Goal: Information Seeking & Learning: Learn about a topic

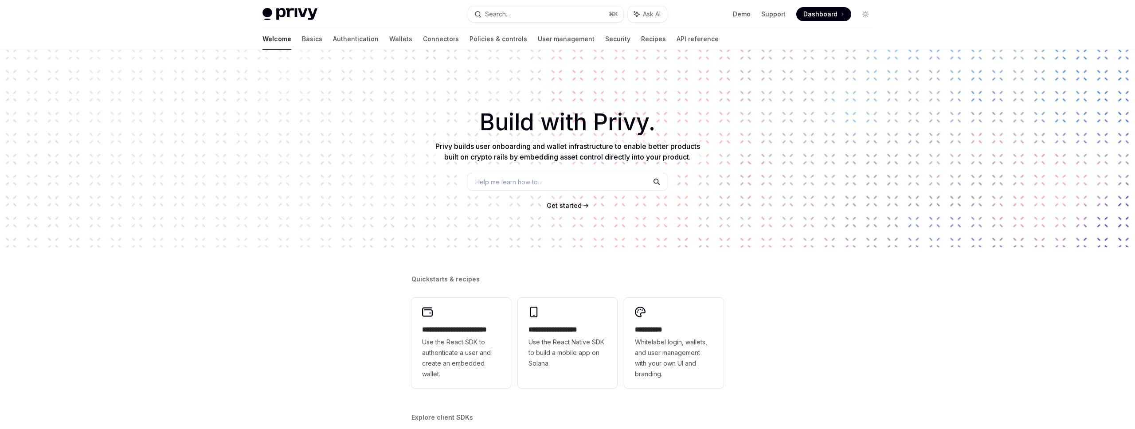
click at [133, 233] on div "​ Build with Privy. Privy builds user onboarding and wallet infrastructure to e…" at bounding box center [567, 149] width 1135 height 198
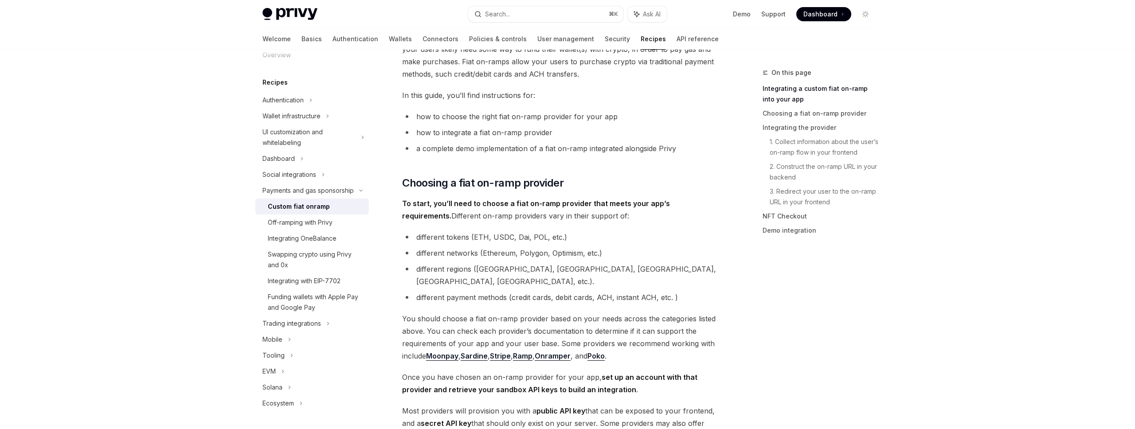
scroll to position [168, 0]
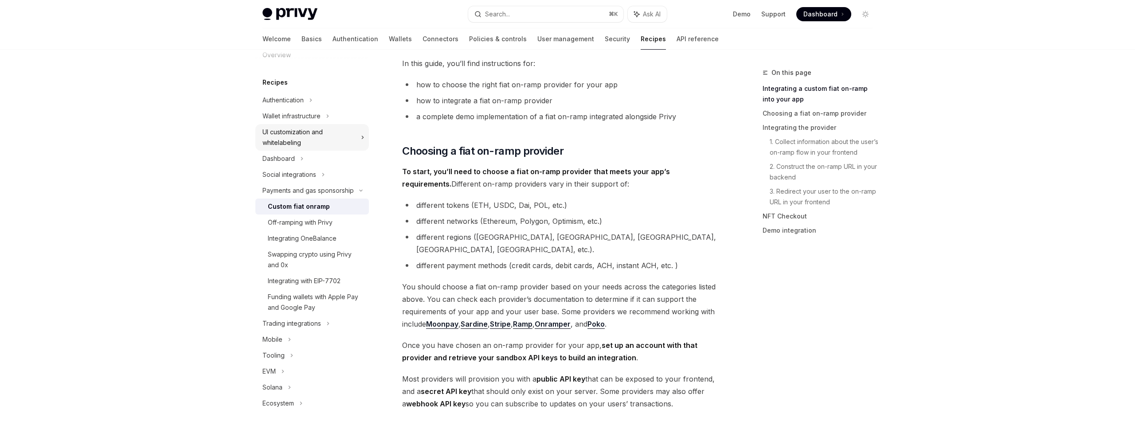
click at [338, 138] on div "UI customization and whitelabeling" at bounding box center [308, 137] width 93 height 21
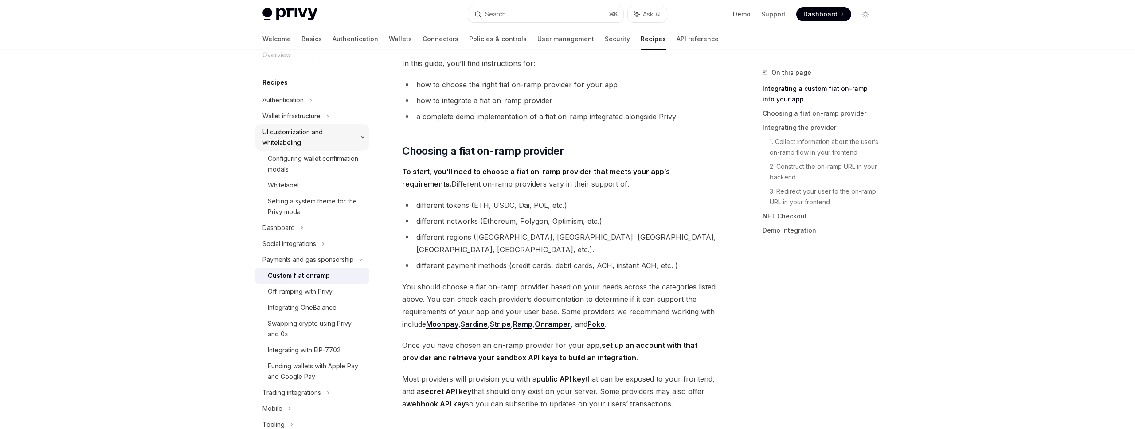
type textarea "*"
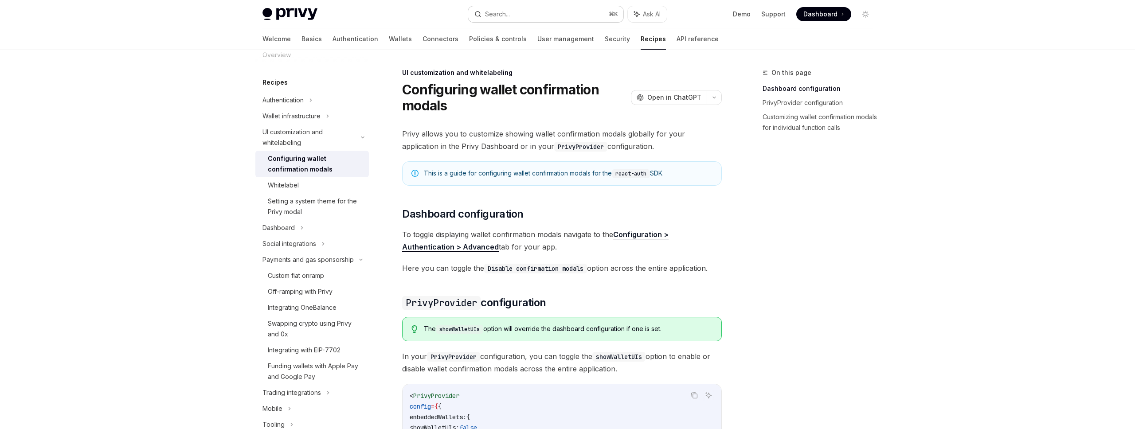
click at [542, 17] on button "Search... ⌘ K" at bounding box center [545, 14] width 155 height 16
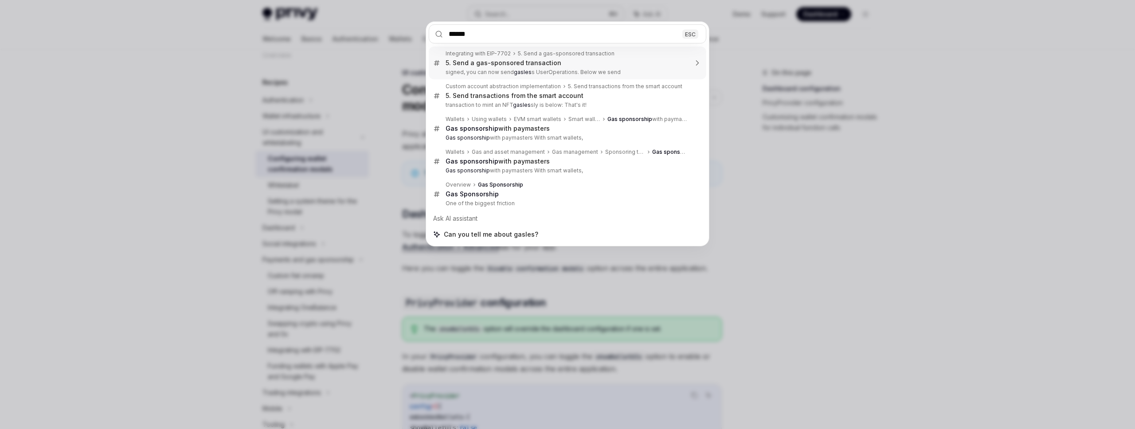
type input "*******"
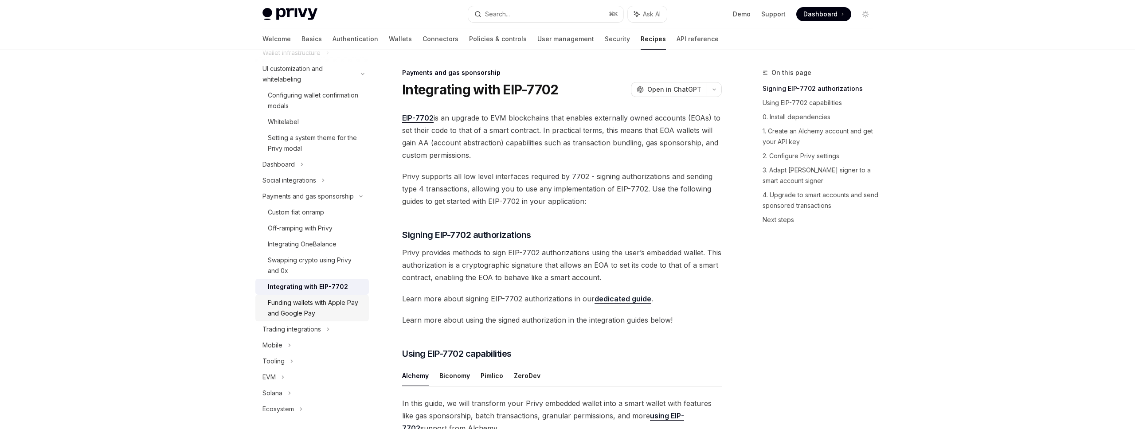
scroll to position [86, 0]
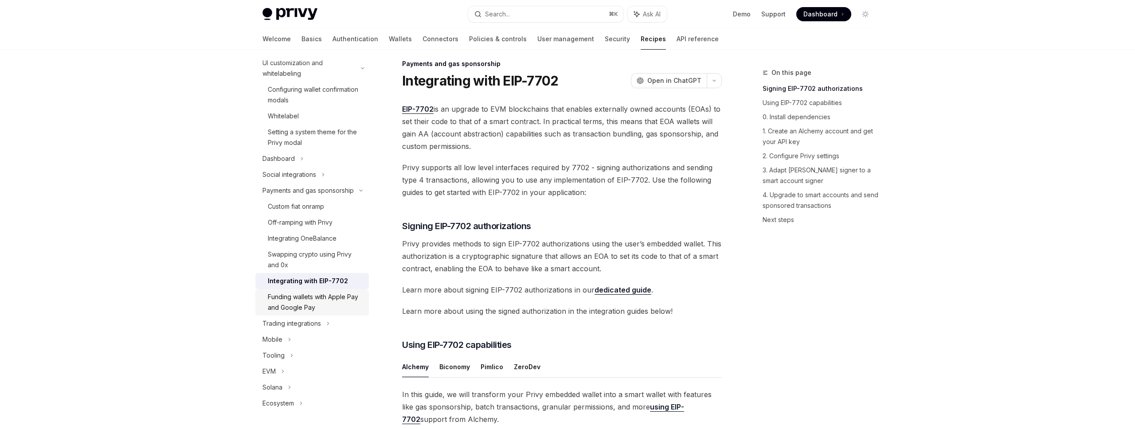
click at [325, 296] on div "Funding wallets with Apple Pay and Google Pay" at bounding box center [316, 302] width 96 height 21
type textarea "*"
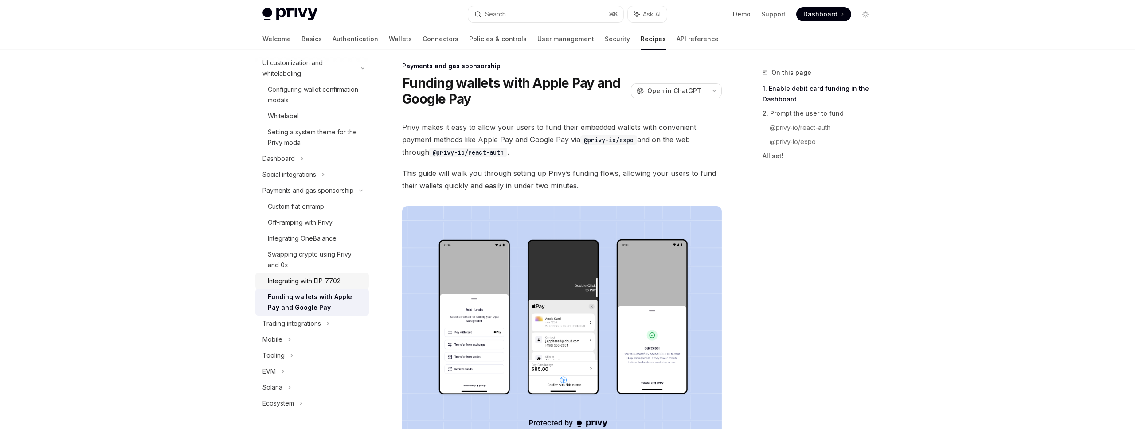
scroll to position [7, 0]
click at [459, 133] on span "Privy makes it easy to allow your users to fund their embedded wallets with con…" at bounding box center [562, 139] width 320 height 37
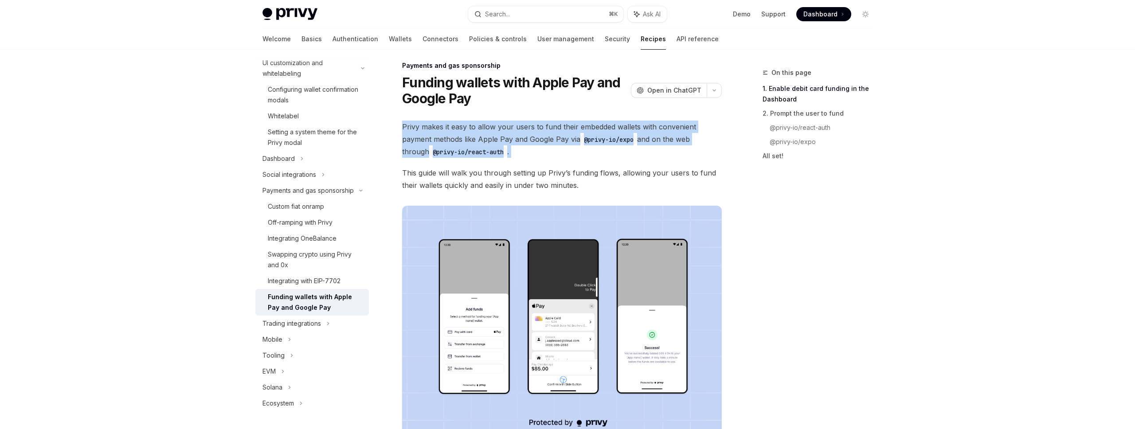
click at [459, 133] on span "Privy makes it easy to allow your users to fund their embedded wallets with con…" at bounding box center [562, 139] width 320 height 37
click at [496, 127] on span "Privy makes it easy to allow your users to fund their embedded wallets with con…" at bounding box center [562, 139] width 320 height 37
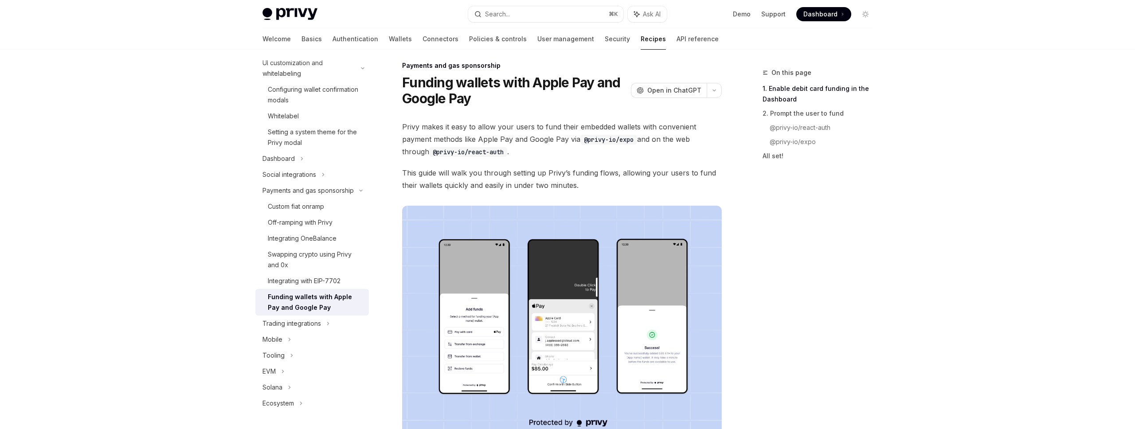
click at [495, 131] on span "Privy makes it easy to allow your users to fund their embedded wallets with con…" at bounding box center [562, 139] width 320 height 37
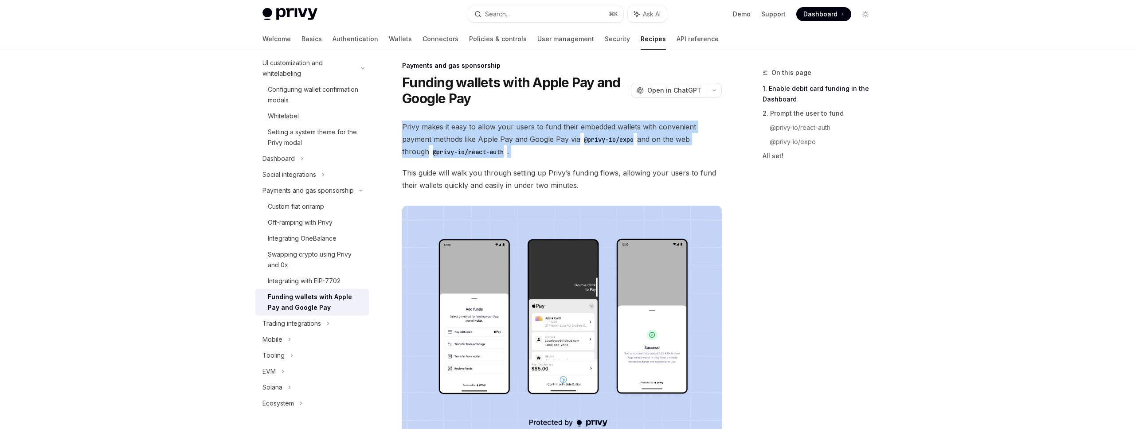
click at [495, 131] on span "Privy makes it easy to allow your users to fund their embedded wallets with con…" at bounding box center [562, 139] width 320 height 37
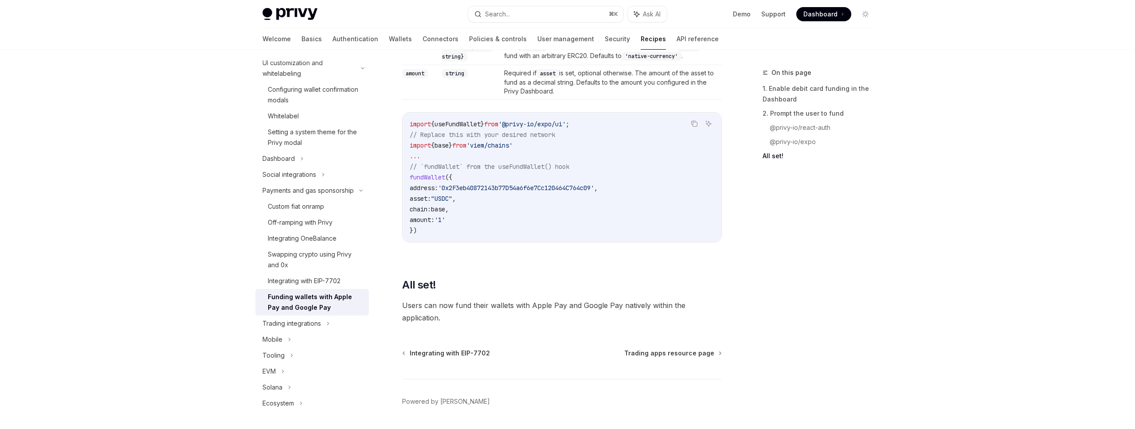
scroll to position [1096, 0]
